Goal: Information Seeking & Learning: Learn about a topic

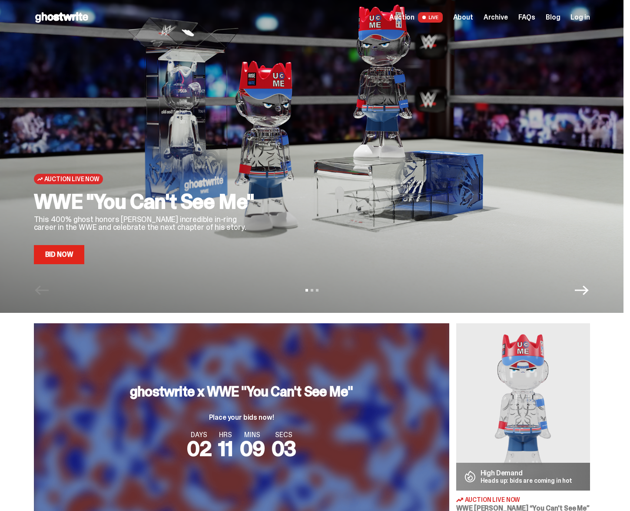
click at [69, 253] on link "Bid Now" at bounding box center [59, 254] width 51 height 19
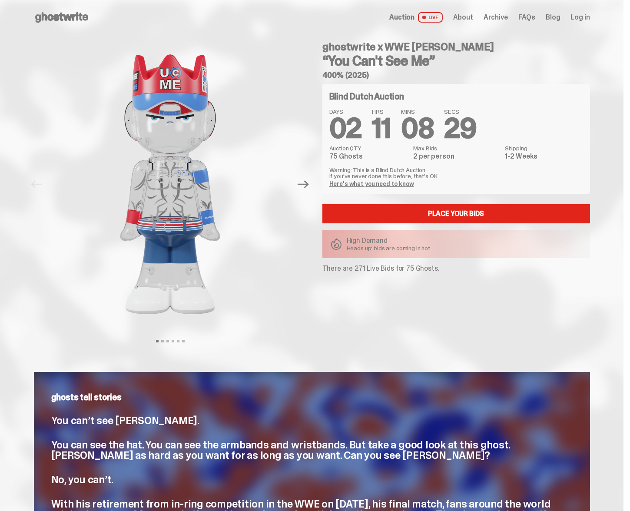
drag, startPoint x: 332, startPoint y: 268, endPoint x: 438, endPoint y: 265, distance: 106.0
click at [438, 265] on p "There are 271 Live Bids for 75 Ghosts." at bounding box center [456, 268] width 268 height 7
drag, startPoint x: 455, startPoint y: 277, endPoint x: 433, endPoint y: 274, distance: 21.4
click at [454, 276] on div "ghostwrite x WWE [PERSON_NAME] “You Can't See Me” 400% (2025) Blind Dutch Aucti…" at bounding box center [451, 184] width 278 height 299
drag, startPoint x: 324, startPoint y: 268, endPoint x: 440, endPoint y: 270, distance: 116.4
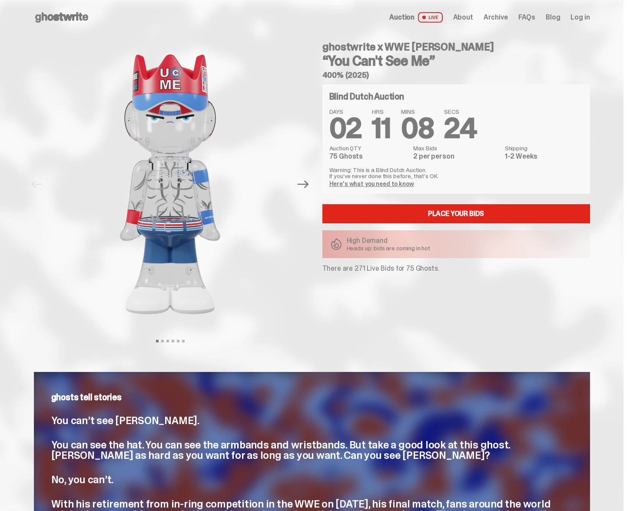
click at [440, 270] on div "ghostwrite x WWE [PERSON_NAME] “You Can't See Me” 400% (2025) Blind Dutch Aucti…" at bounding box center [451, 184] width 278 height 299
click at [333, 270] on p "There are 271 Live Bids for 75 Ghosts." at bounding box center [456, 268] width 268 height 7
click at [70, 16] on use at bounding box center [61, 17] width 53 height 10
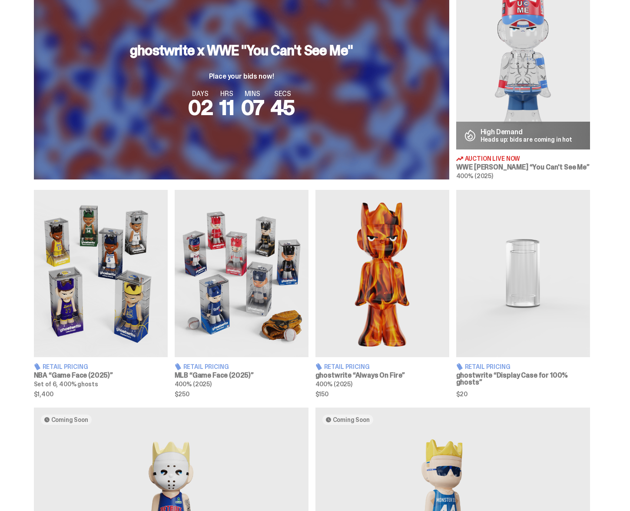
scroll to position [346, 0]
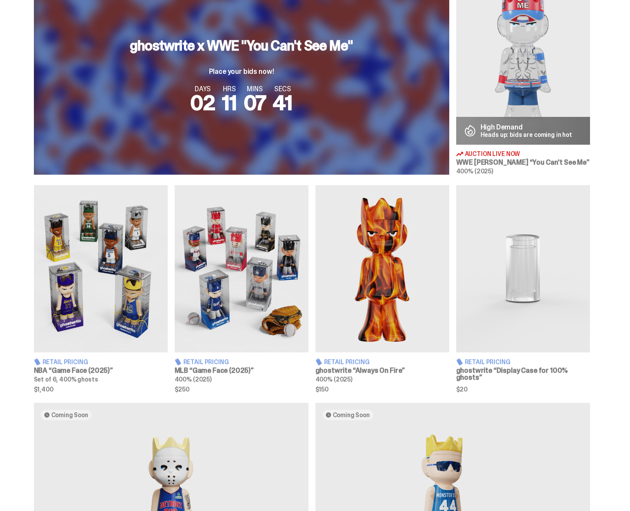
click at [362, 274] on img at bounding box center [382, 268] width 134 height 167
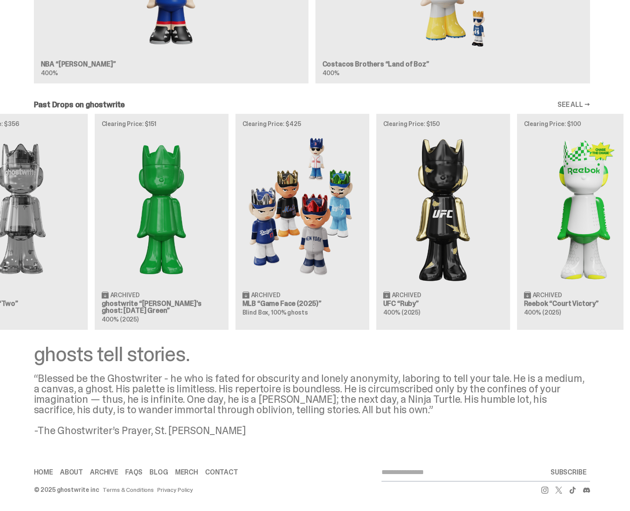
scroll to position [0, 281]
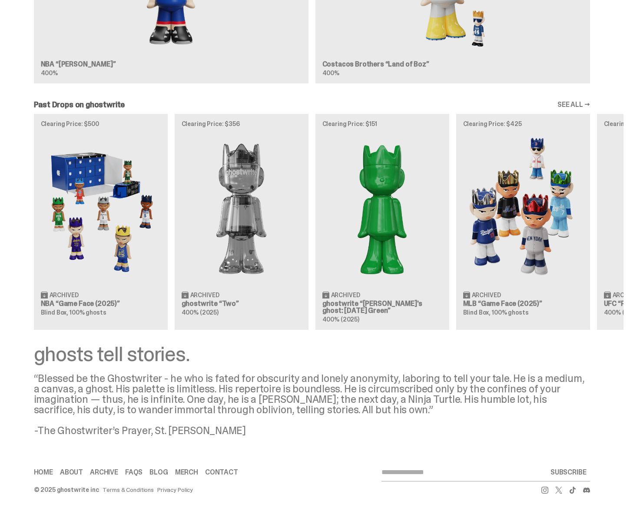
scroll to position [0, 0]
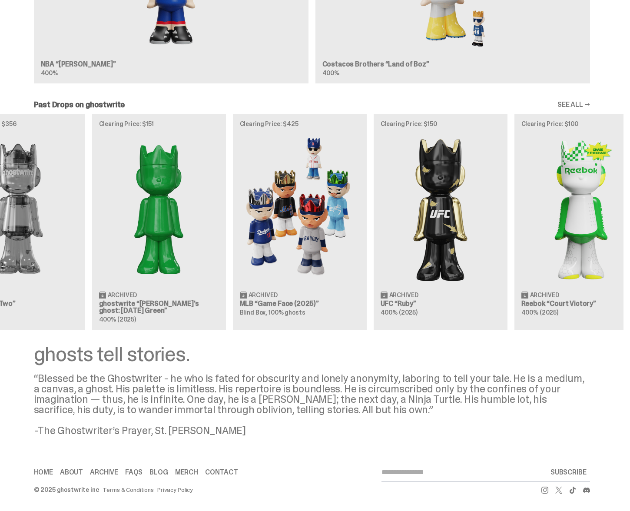
scroll to position [0, 222]
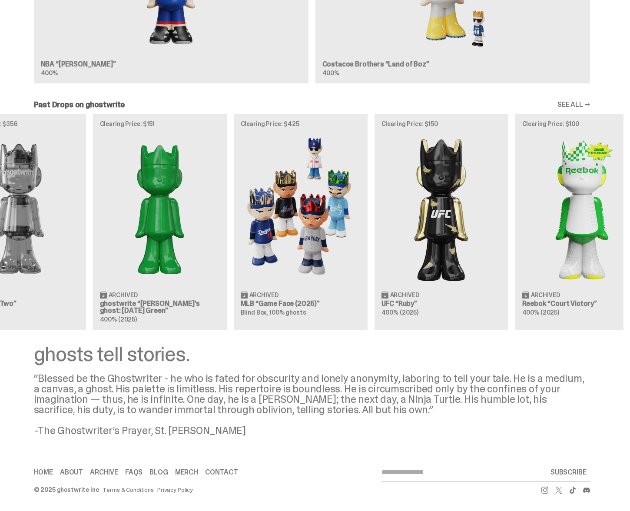
click at [445, 228] on div "Clearing Price: $500 Archived NBA “Game Face (2025)” Blind Box, 100% ghosts Cle…" at bounding box center [311, 221] width 623 height 215
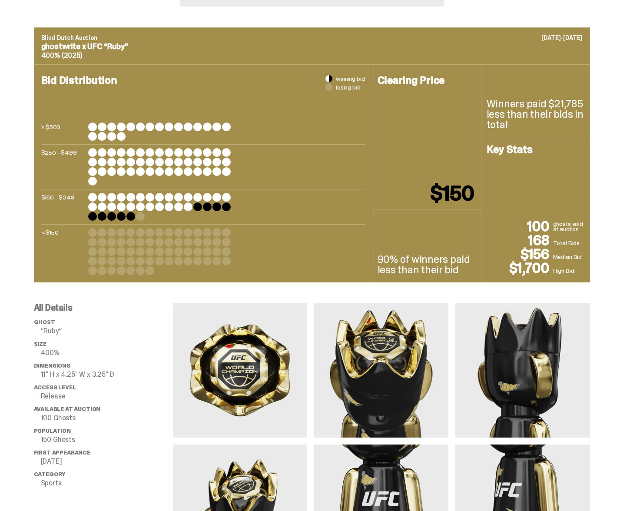
scroll to position [313, 0]
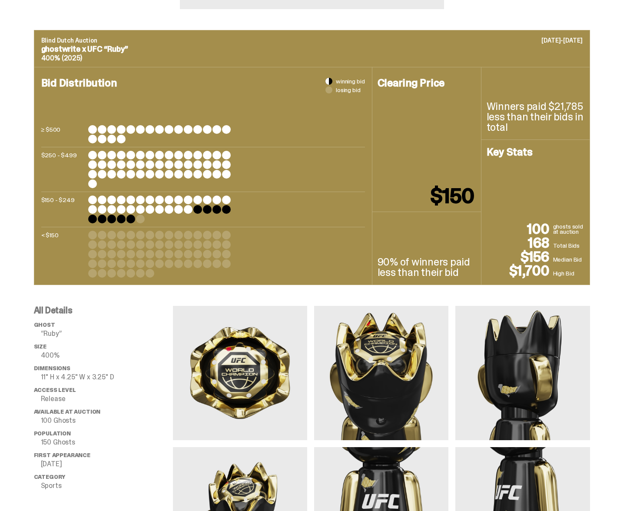
drag, startPoint x: 582, startPoint y: 273, endPoint x: 518, endPoint y: 277, distance: 64.4
click at [518, 277] on div "100 ghosts sold at auction 168 Total Bids $156 Median Bid $1,700 High Bid" at bounding box center [535, 250] width 98 height 56
click at [551, 241] on p "168" at bounding box center [519, 243] width 66 height 14
drag, startPoint x: 568, startPoint y: 248, endPoint x: 530, endPoint y: 244, distance: 38.4
click at [530, 244] on div "100 ghosts sold at auction 168 Total Bids $156 Median Bid $1,700 High Bid" at bounding box center [535, 250] width 98 height 56
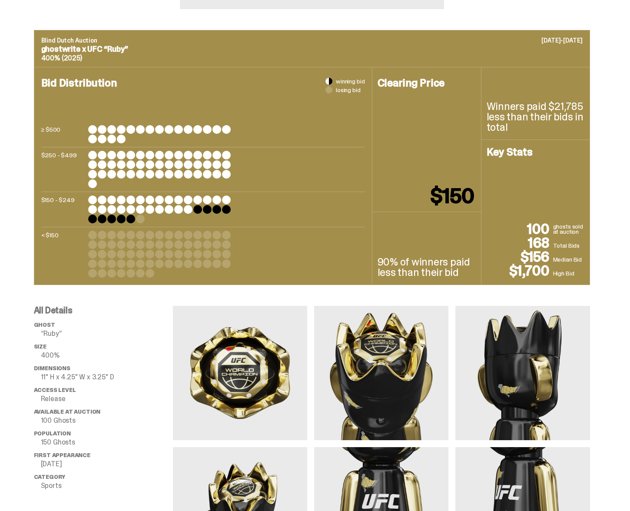
drag, startPoint x: 550, startPoint y: 110, endPoint x: 568, endPoint y: 129, distance: 26.7
click at [568, 129] on p "Winners paid $21,785 less than their bids in total" at bounding box center [535, 116] width 98 height 31
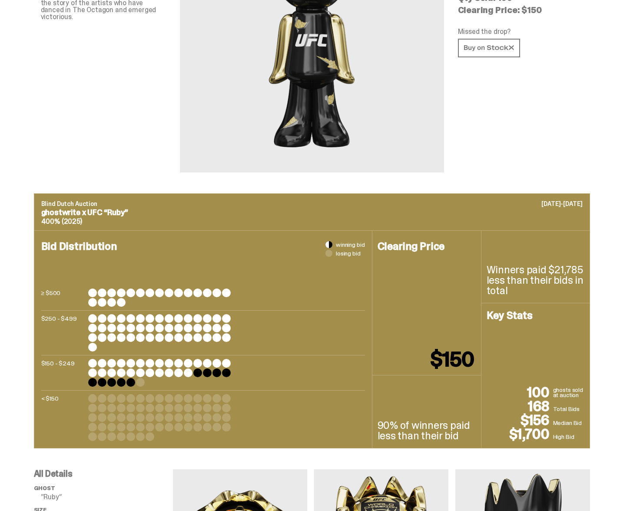
scroll to position [144, 0]
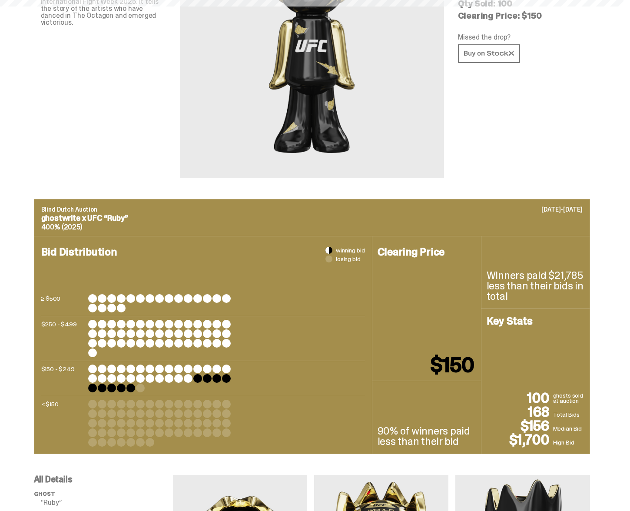
scroll to position [865, 0]
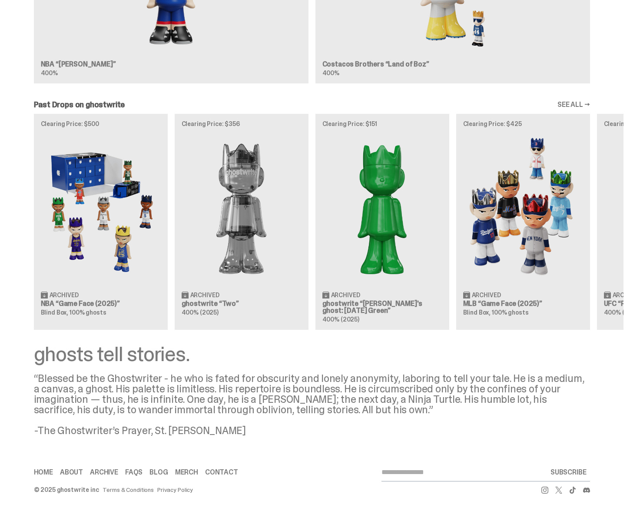
click at [343, 214] on div "Clearing Price: $500 Archived NBA “Game Face (2025)” Blind Box, 100% ghosts Cle…" at bounding box center [311, 221] width 623 height 215
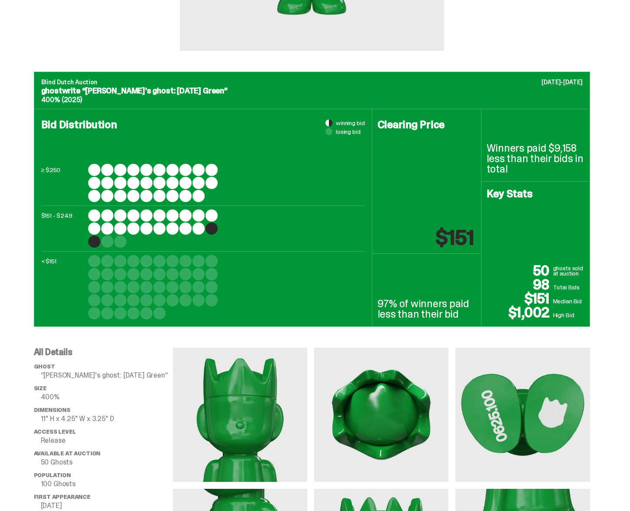
scroll to position [316, 0]
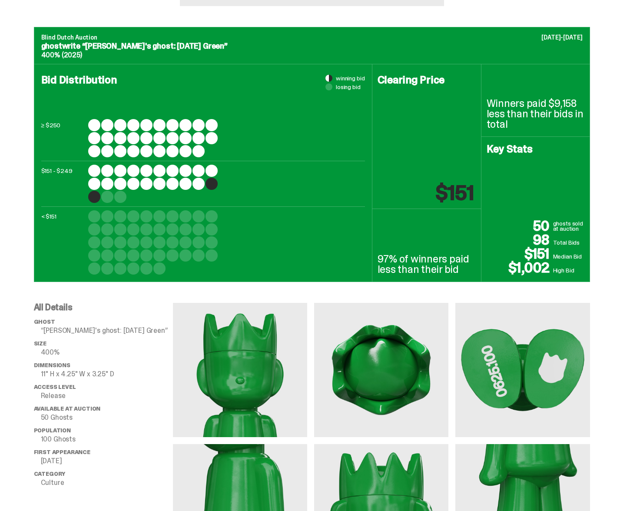
drag, startPoint x: 548, startPoint y: 257, endPoint x: 517, endPoint y: 253, distance: 31.1
click at [502, 255] on p "$151" at bounding box center [519, 254] width 66 height 14
click at [552, 251] on p "$151" at bounding box center [519, 254] width 66 height 14
drag, startPoint x: 558, startPoint y: 243, endPoint x: 530, endPoint y: 243, distance: 28.2
click at [530, 243] on div "50 ghosts sold at auction 98 Total Bids $151 Median Bid $1,002 High Bid" at bounding box center [535, 247] width 98 height 56
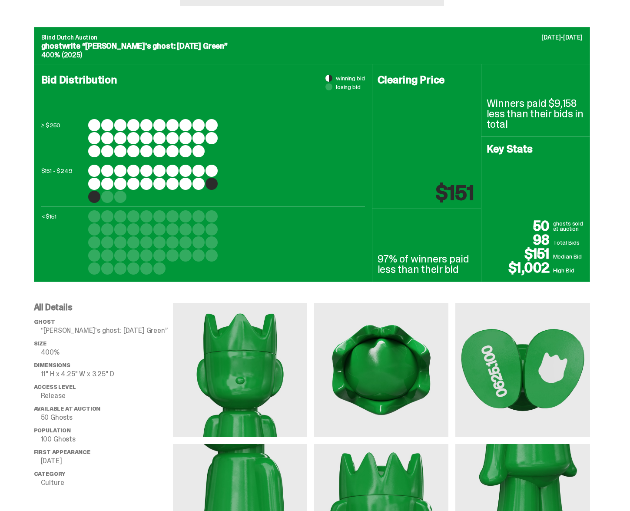
click at [545, 238] on p "98" at bounding box center [519, 240] width 66 height 14
drag, startPoint x: 552, startPoint y: 242, endPoint x: 345, endPoint y: 75, distance: 266.1
click at [537, 241] on p "98" at bounding box center [519, 240] width 66 height 14
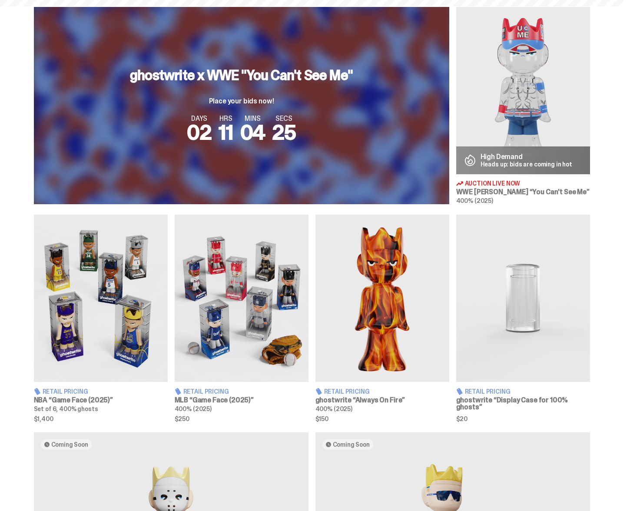
scroll to position [864, 0]
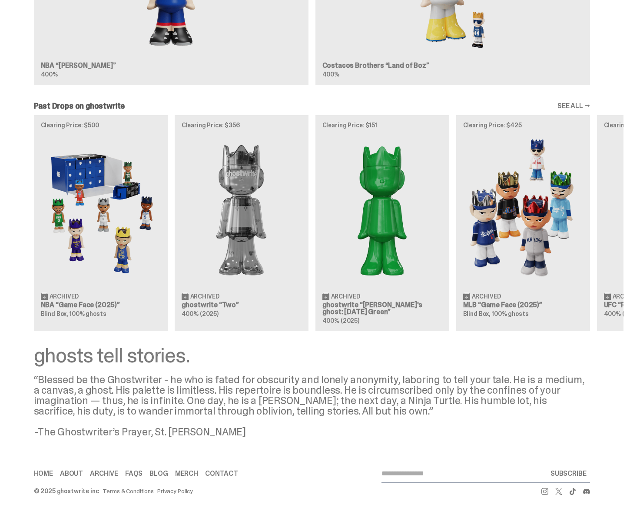
click at [114, 215] on div "Clearing Price: $500 Archived NBA “Game Face (2025)” Blind Box, 100% ghosts Cle…" at bounding box center [311, 222] width 623 height 215
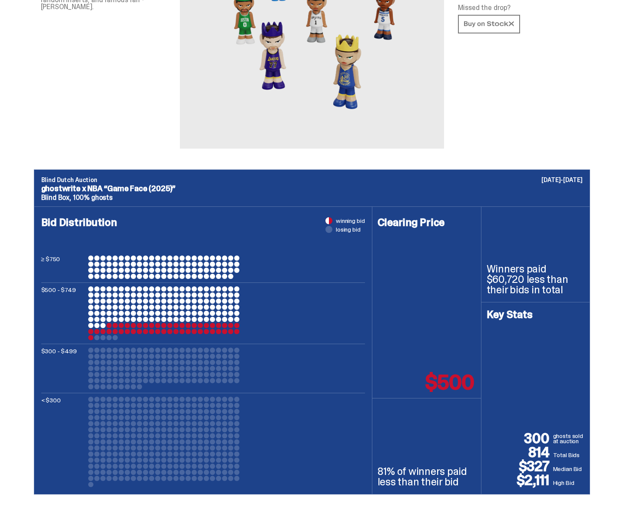
scroll to position [227, 0]
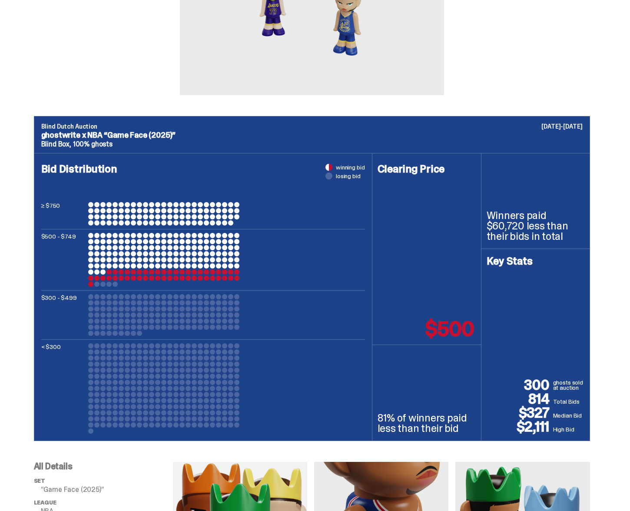
drag, startPoint x: 571, startPoint y: 402, endPoint x: 517, endPoint y: 400, distance: 54.3
click at [519, 400] on div "300 ghosts sold at auction 814 Total Bids $327 Median Bid $2,111 High Bid" at bounding box center [535, 406] width 98 height 56
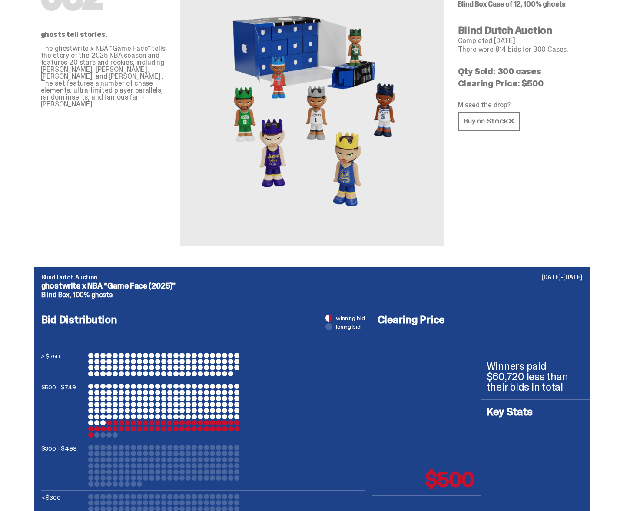
scroll to position [0, 0]
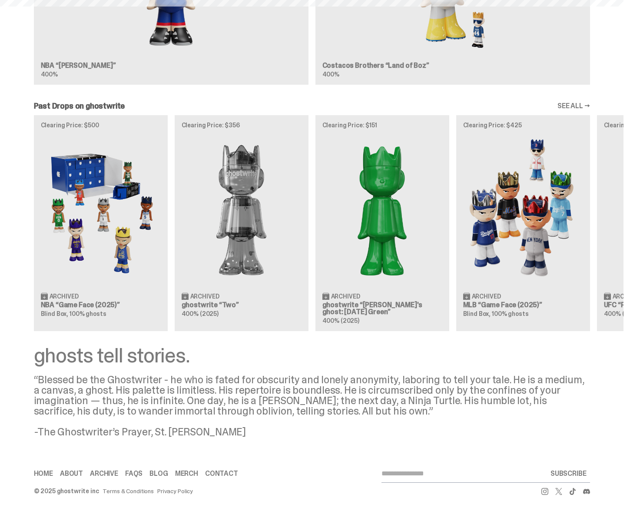
scroll to position [0, 5]
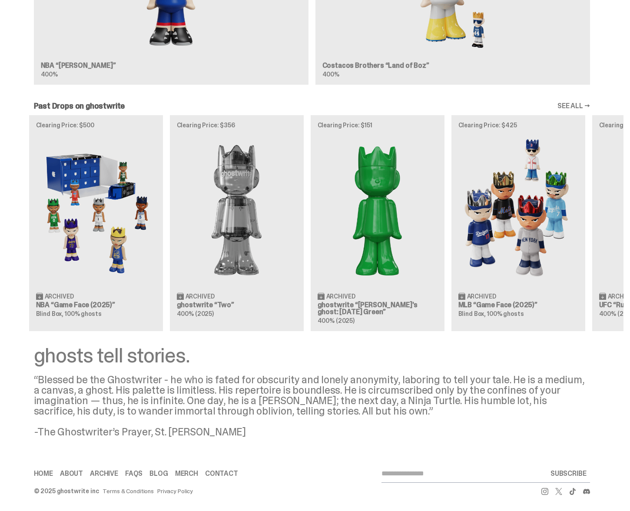
click at [269, 190] on div "Clearing Price: $500 Archived NBA “Game Face (2025)” Blind Box, 100% ghosts Cle…" at bounding box center [311, 222] width 623 height 215
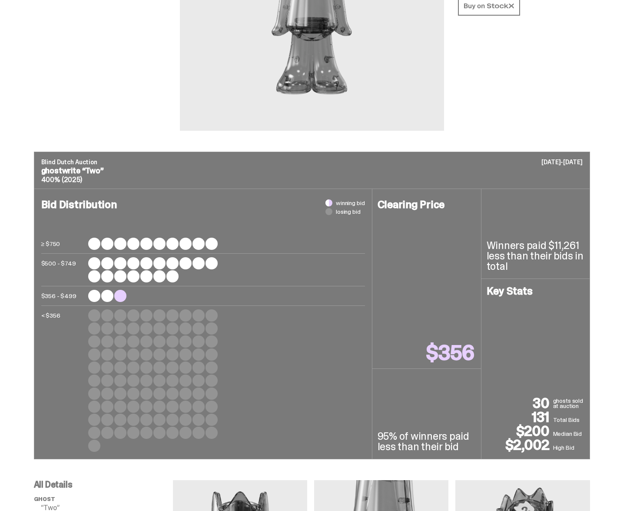
scroll to position [197, 0]
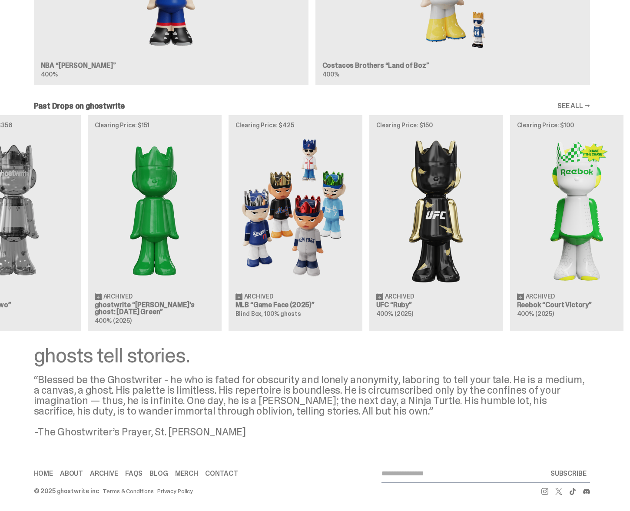
scroll to position [0, 281]
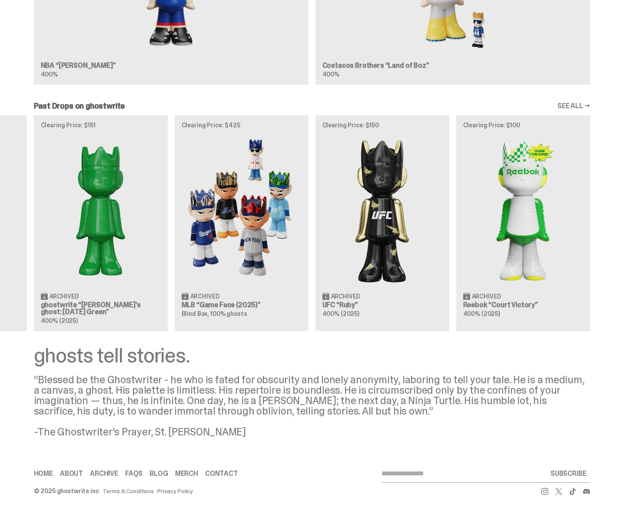
click at [505, 211] on div "Clearing Price: $500 Archived NBA “Game Face (2025)” Blind Box, 100% ghosts Cle…" at bounding box center [311, 222] width 623 height 215
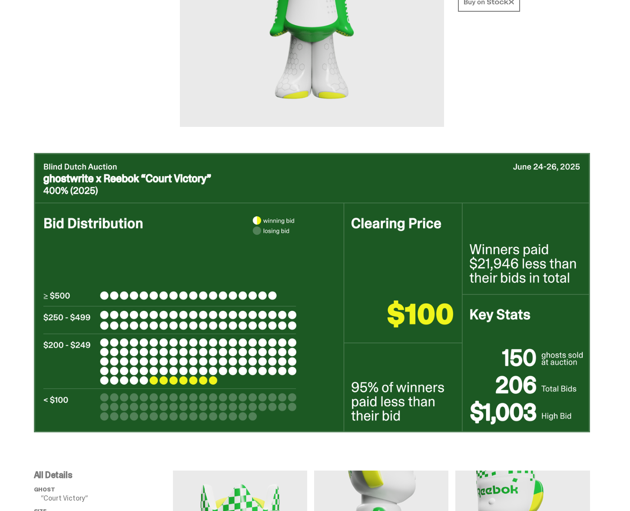
scroll to position [200, 0]
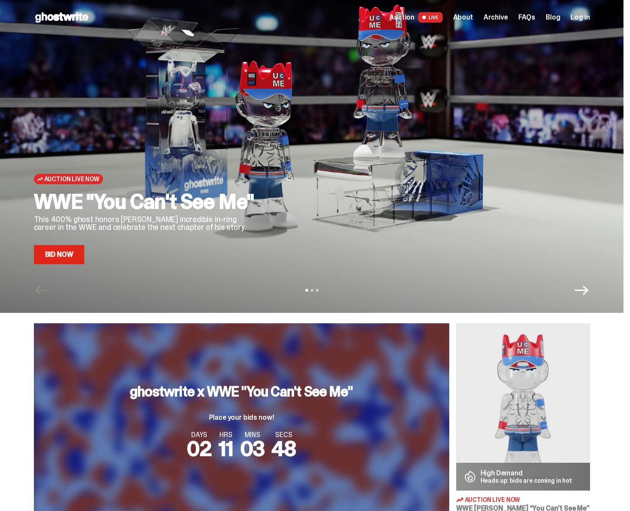
click at [581, 297] on div "Auction Live Now WWE "You Can't See Me" This 400% ghost honors [PERSON_NAME] in…" at bounding box center [311, 156] width 623 height 313
click at [491, 17] on span "Archive" at bounding box center [495, 17] width 24 height 7
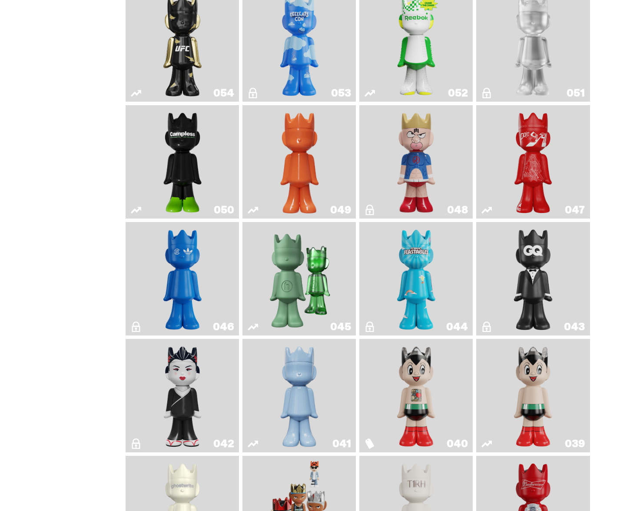
scroll to position [201, 0]
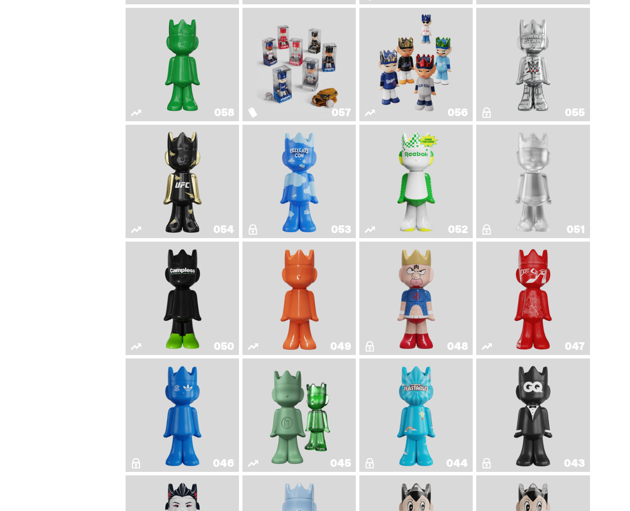
click at [428, 309] on img "Kinnikuman" at bounding box center [416, 298] width 46 height 106
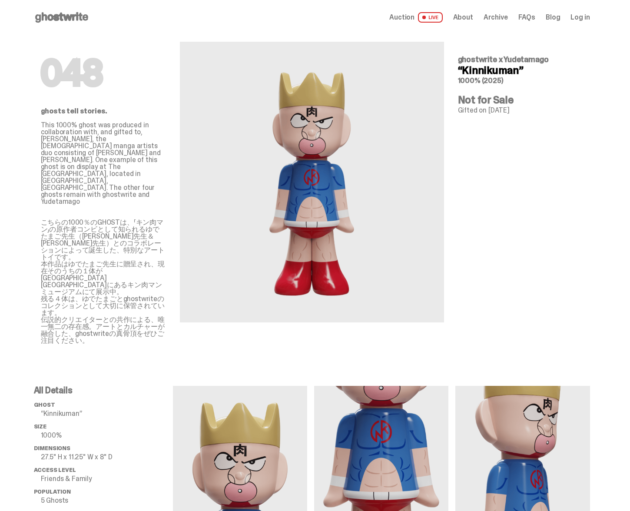
drag, startPoint x: 51, startPoint y: 208, endPoint x: 109, endPoint y: 312, distance: 119.0
click at [109, 314] on div "048 ghosts tell stories. This 1000% ghost was produced in collaboration with, a…" at bounding box center [103, 189] width 125 height 309
click at [113, 300] on p "こちらの1000％のGHOSTは、「キン肉マン」の原作者コンビとして知られるゆでたまご先生（[PERSON_NAME]先生＆[PERSON_NAME]先生）と…" at bounding box center [103, 281] width 125 height 125
drag, startPoint x: 113, startPoint y: 302, endPoint x: 36, endPoint y: 167, distance: 155.4
click at [28, 182] on div "048 ghosts tell stories. This 1000% ghost was produced in collaboration with, a…" at bounding box center [311, 464] width 623 height 859
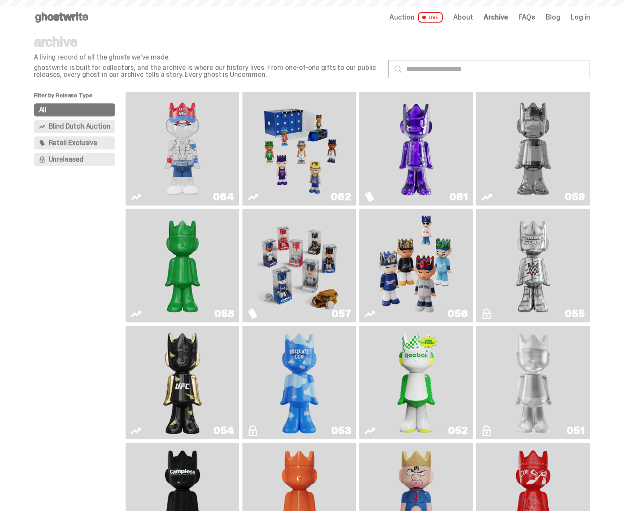
scroll to position [201, 0]
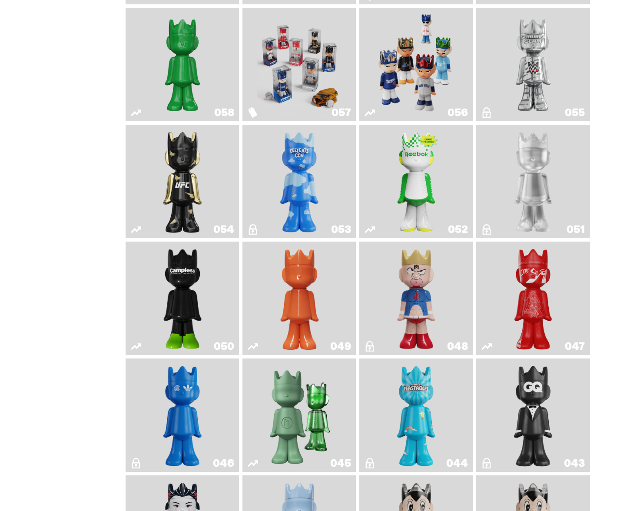
click at [339, 199] on link "053" at bounding box center [299, 181] width 103 height 106
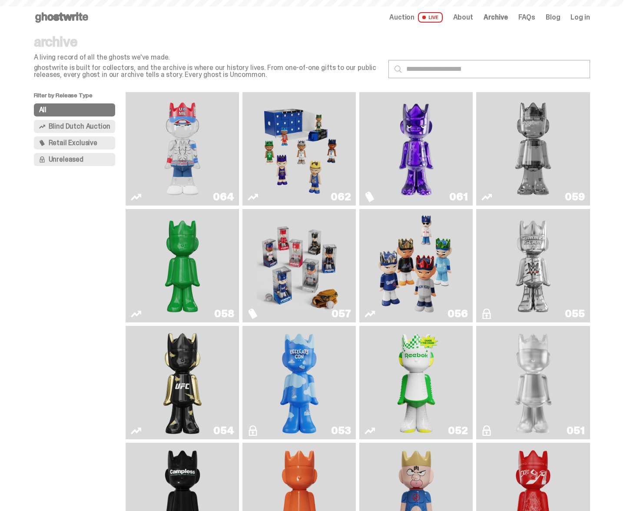
scroll to position [201, 0]
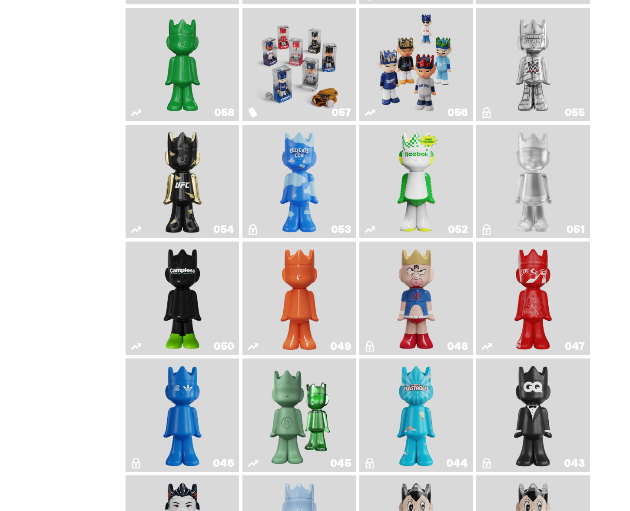
click at [186, 164] on img "Ruby" at bounding box center [182, 181] width 46 height 106
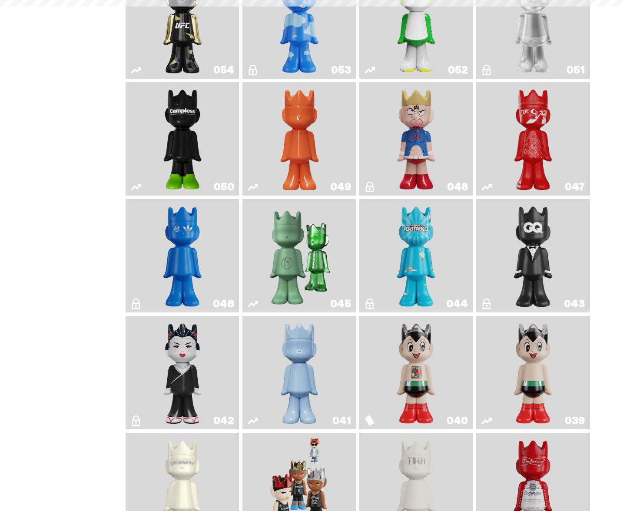
scroll to position [399, 0]
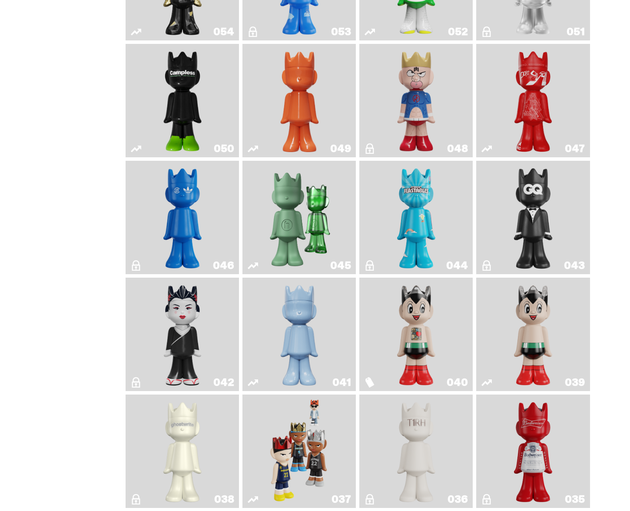
click at [425, 218] on img "Feastables" at bounding box center [416, 217] width 46 height 106
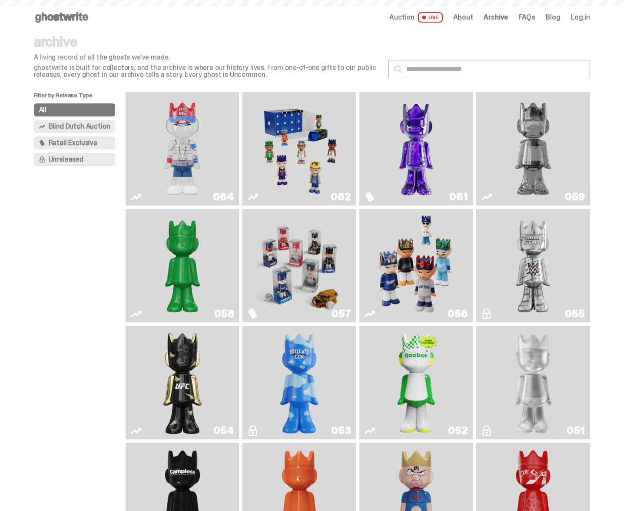
scroll to position [399, 0]
